Goal: Task Accomplishment & Management: Complete application form

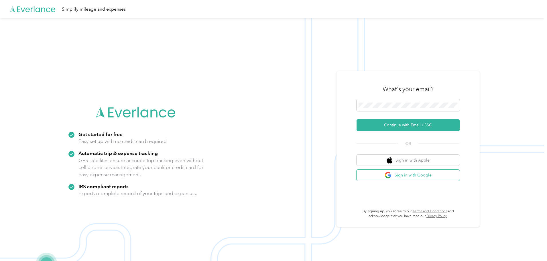
click at [431, 175] on button "Sign in with Google" at bounding box center [408, 175] width 103 height 11
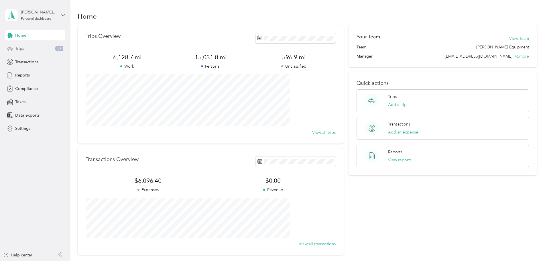
click at [19, 49] on span "Trips" at bounding box center [19, 49] width 9 height 6
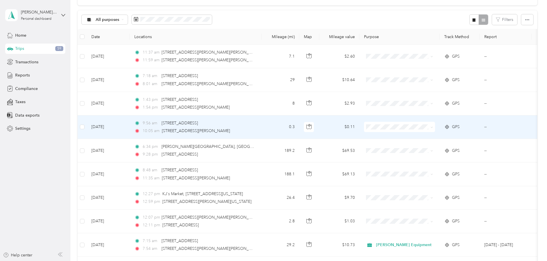
scroll to position [57, 0]
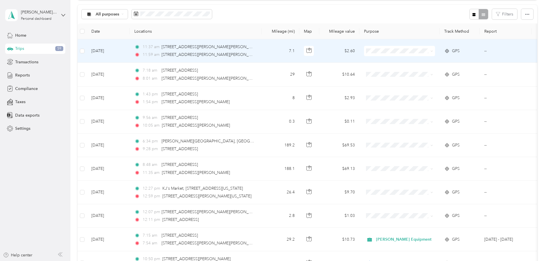
click at [425, 61] on span "[PERSON_NAME] Equipment" at bounding box center [445, 59] width 56 height 6
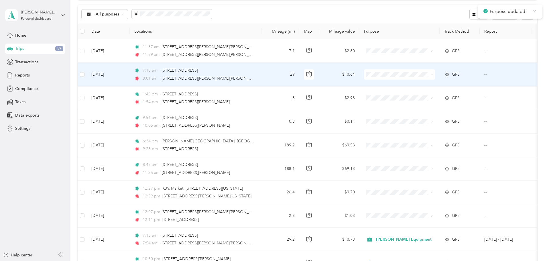
click at [424, 95] on span "Personal" at bounding box center [445, 94] width 56 height 6
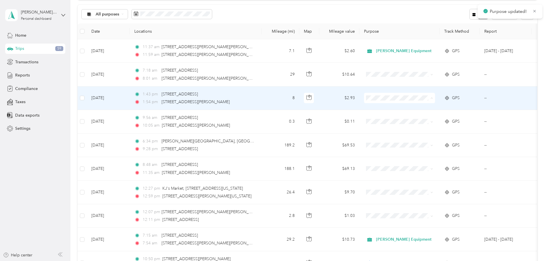
click at [420, 117] on span "Personal" at bounding box center [445, 119] width 56 height 6
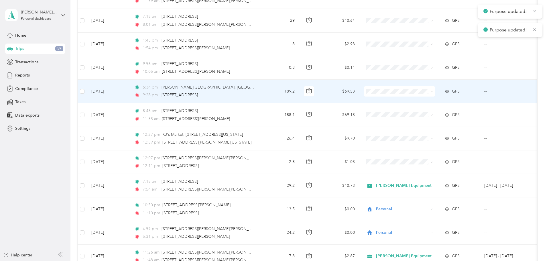
scroll to position [115, 0]
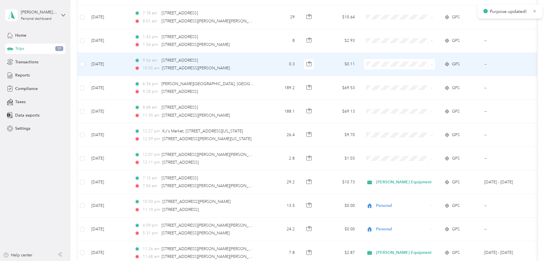
click at [421, 84] on span "Personal" at bounding box center [445, 85] width 56 height 6
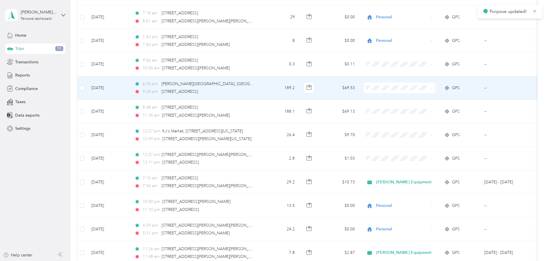
click at [428, 110] on li "Personal" at bounding box center [439, 108] width 74 height 10
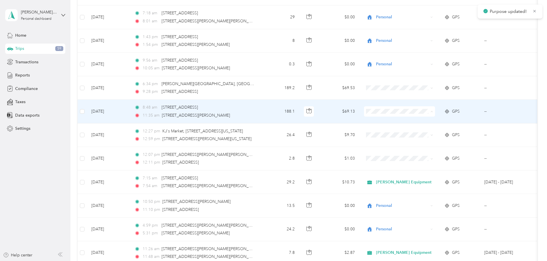
click at [423, 132] on span "Personal" at bounding box center [445, 132] width 56 height 6
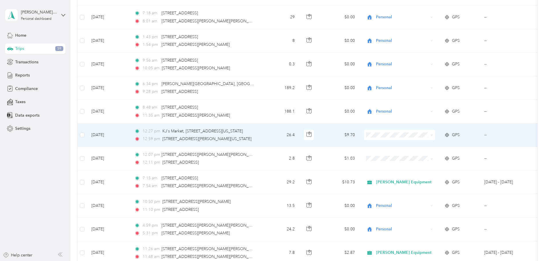
click at [421, 144] on span "[PERSON_NAME] Equipment" at bounding box center [445, 145] width 56 height 6
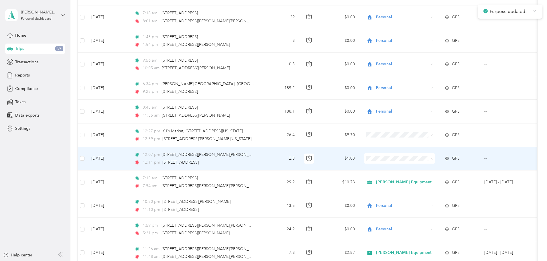
click at [423, 168] on span "[PERSON_NAME] Equipment" at bounding box center [445, 169] width 56 height 6
click at [431, 168] on span "[PERSON_NAME] Equipment" at bounding box center [445, 169] width 56 height 6
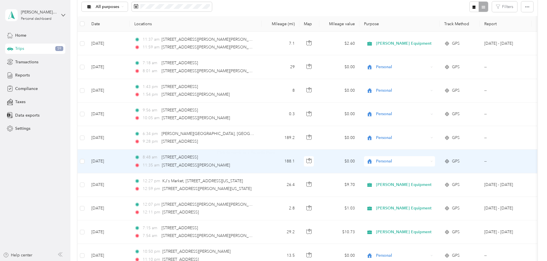
scroll to position [57, 0]
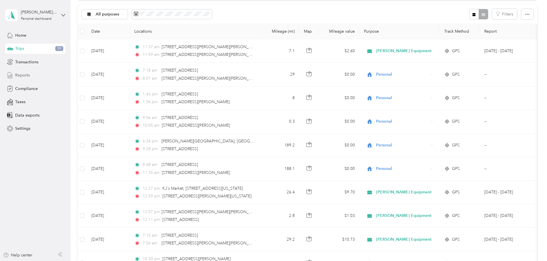
click at [21, 73] on span "Reports" at bounding box center [22, 75] width 15 height 6
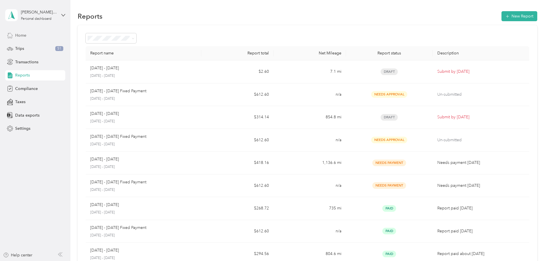
click at [21, 35] on span "Home" at bounding box center [20, 35] width 11 height 6
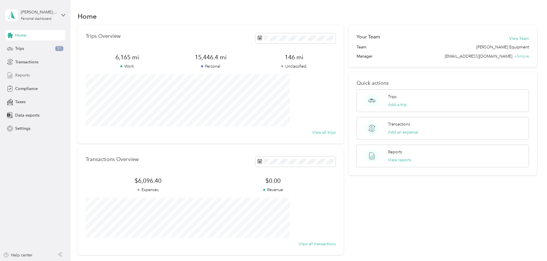
click at [19, 75] on span "Reports" at bounding box center [22, 75] width 15 height 6
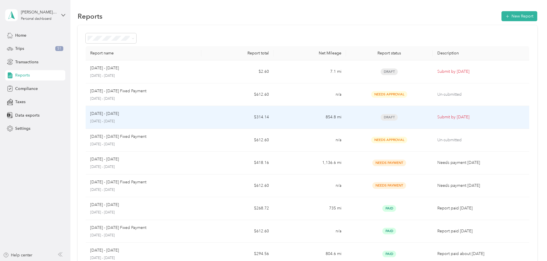
click at [351, 117] on div "Draft" at bounding box center [390, 117] width 78 height 7
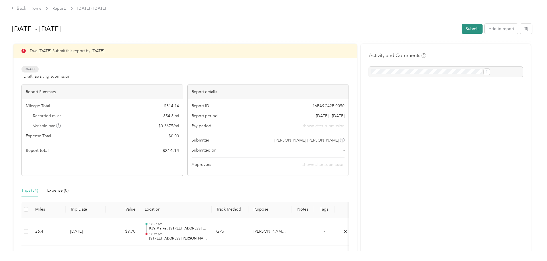
click at [462, 28] on button "Submit" at bounding box center [472, 29] width 21 height 10
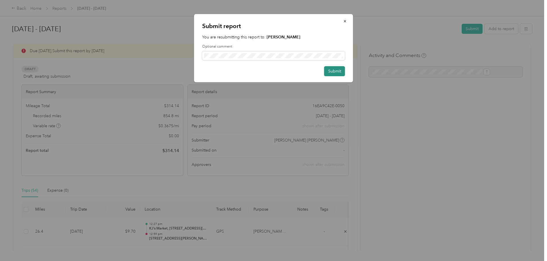
click at [333, 71] on button "Submit" at bounding box center [334, 71] width 21 height 10
